Goal: Information Seeking & Learning: Check status

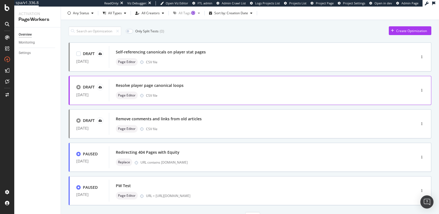
scroll to position [40, 0]
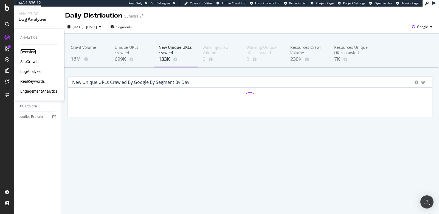
click at [27, 50] on div "Overview" at bounding box center [28, 51] width 16 height 5
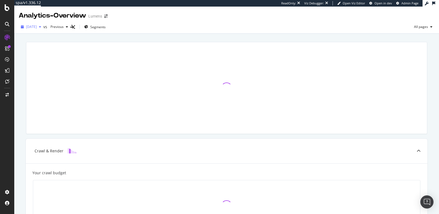
click at [37, 28] on span "2025 Aug. 22nd" at bounding box center [31, 26] width 11 height 5
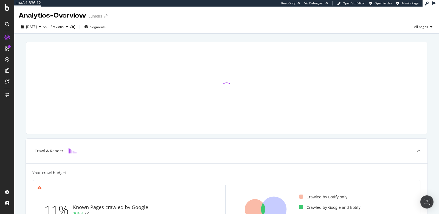
click at [147, 40] on div at bounding box center [226, 88] width 407 height 101
